Goal: Obtain resource: Download file/media

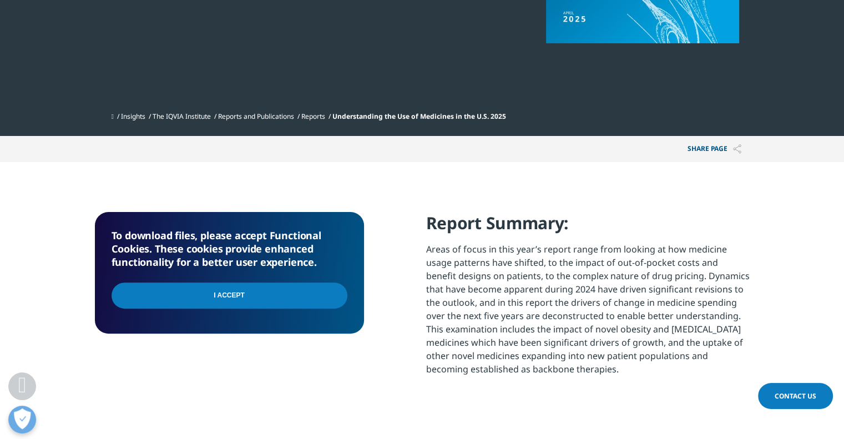
scroll to position [333, 0]
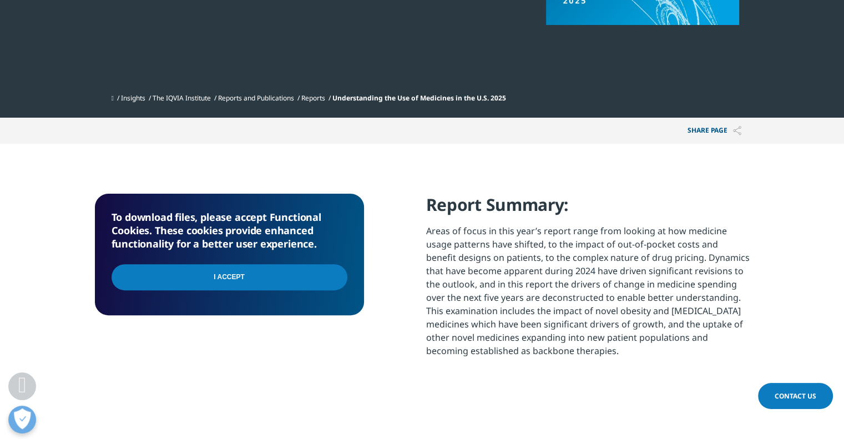
click at [224, 278] on input "I Accept" at bounding box center [230, 277] width 236 height 26
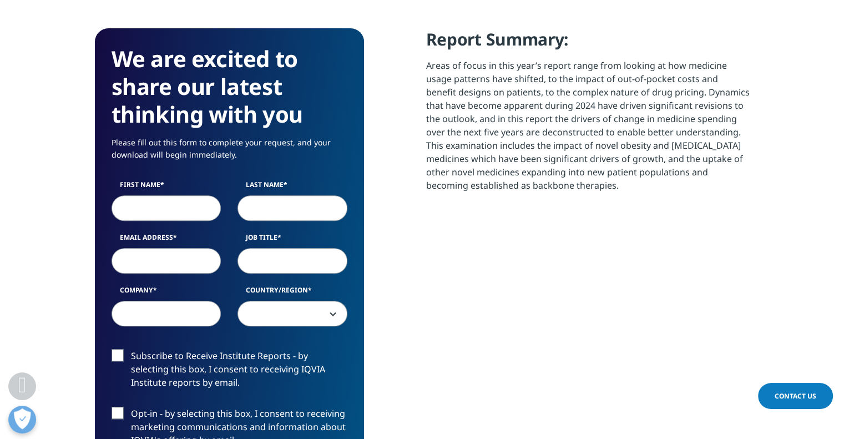
scroll to position [500, 0]
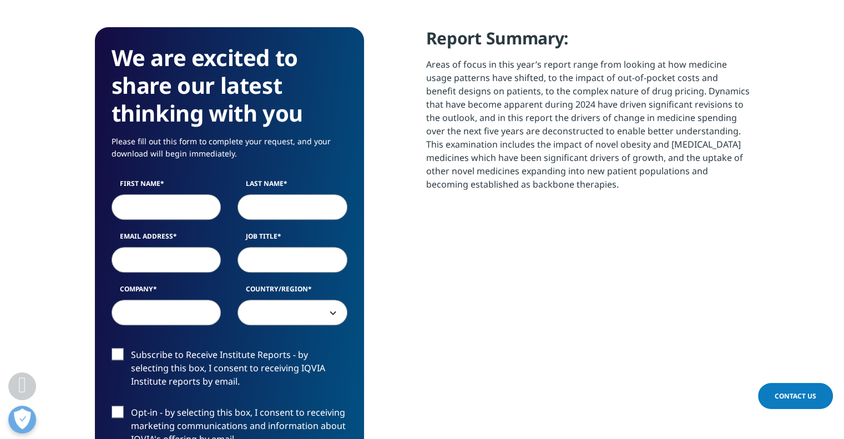
click at [168, 207] on input "First Name" at bounding box center [167, 207] width 110 height 26
type input "Justin"
type input "Fengler"
type input "justin.fengler@gmail.com"
select select "[GEOGRAPHIC_DATA]"
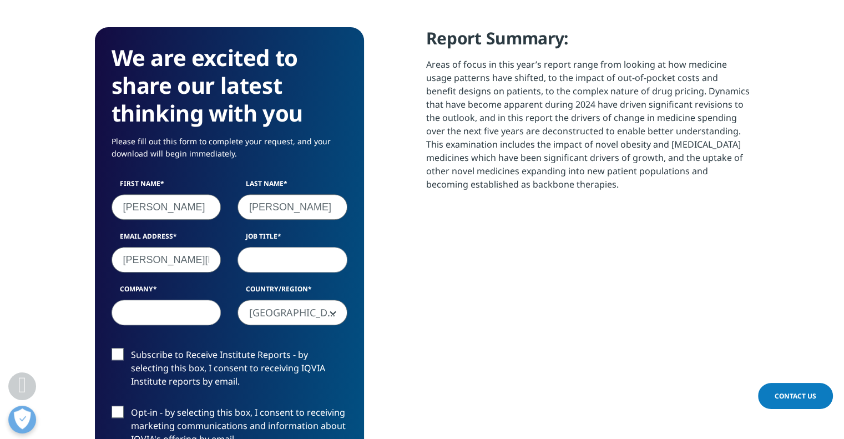
click at [158, 255] on input "justin.fengler@gmail.com" at bounding box center [167, 260] width 110 height 26
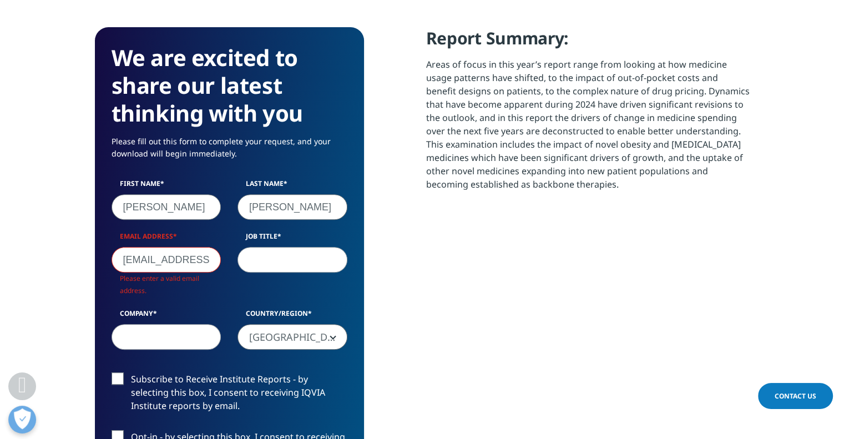
scroll to position [613, 655]
type input "jf@goodrx.com"
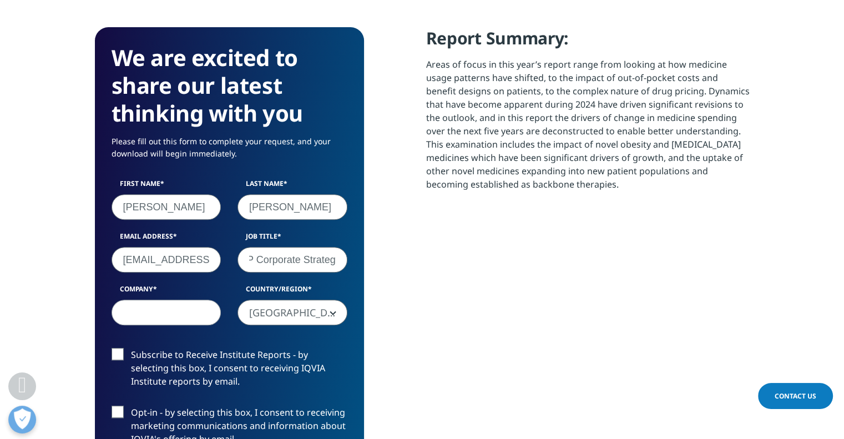
scroll to position [0, 20]
type input "SVP Corporate Strategy"
type input "GoodRx"
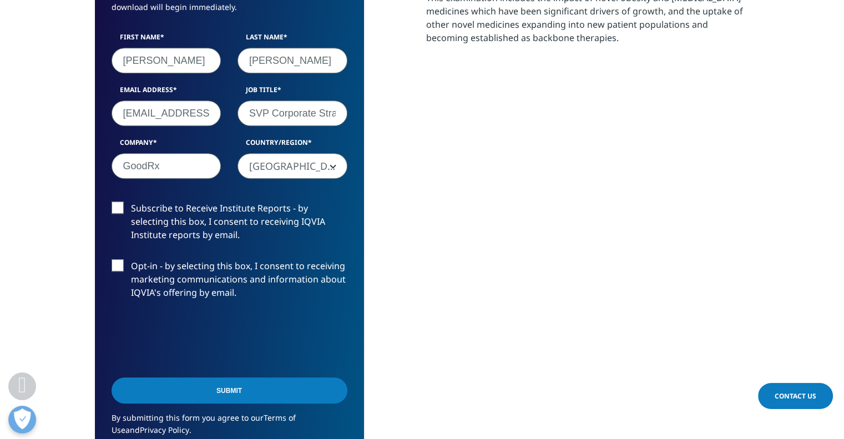
scroll to position [666, 0]
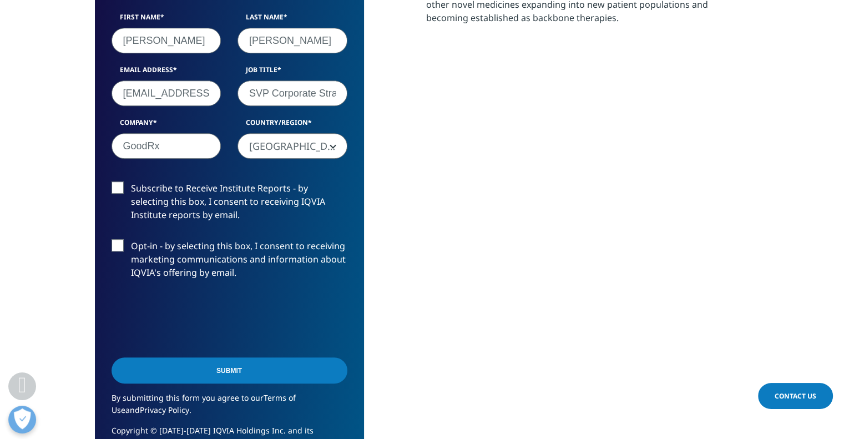
click at [114, 185] on label "Subscribe to Receive Institute Reports - by selecting this box, I consent to re…" at bounding box center [230, 205] width 236 height 46
click at [131, 182] on input "Subscribe to Receive Institute Reports - by selecting this box, I consent to re…" at bounding box center [131, 182] width 0 height 0
click at [115, 247] on label "Opt-in - by selecting this box, I consent to receiving marketing communications…" at bounding box center [230, 262] width 236 height 46
click at [131, 239] on input "Opt-in - by selecting this box, I consent to receiving marketing communications…" at bounding box center [131, 239] width 0 height 0
click at [246, 374] on input "Submit" at bounding box center [230, 371] width 236 height 26
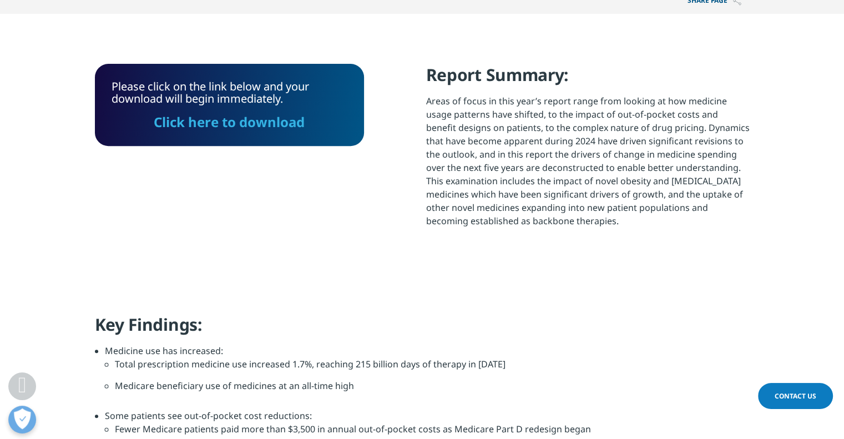
scroll to position [433, 0]
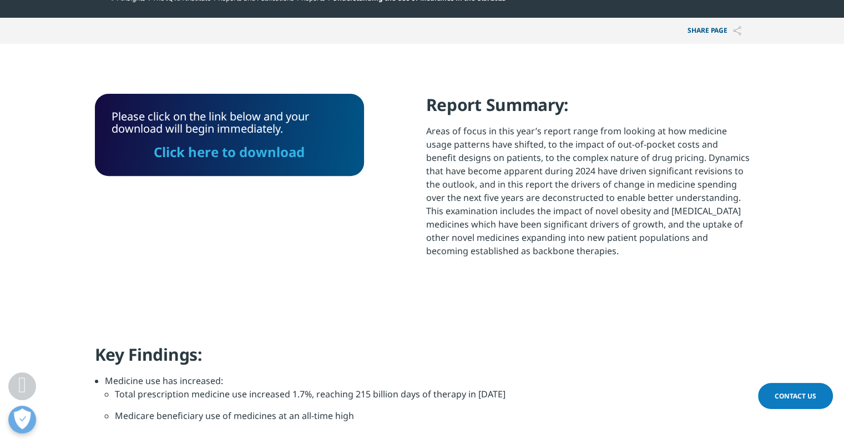
click at [241, 155] on link "Click here to download" at bounding box center [229, 152] width 151 height 18
